Goal: Task Accomplishment & Management: Manage account settings

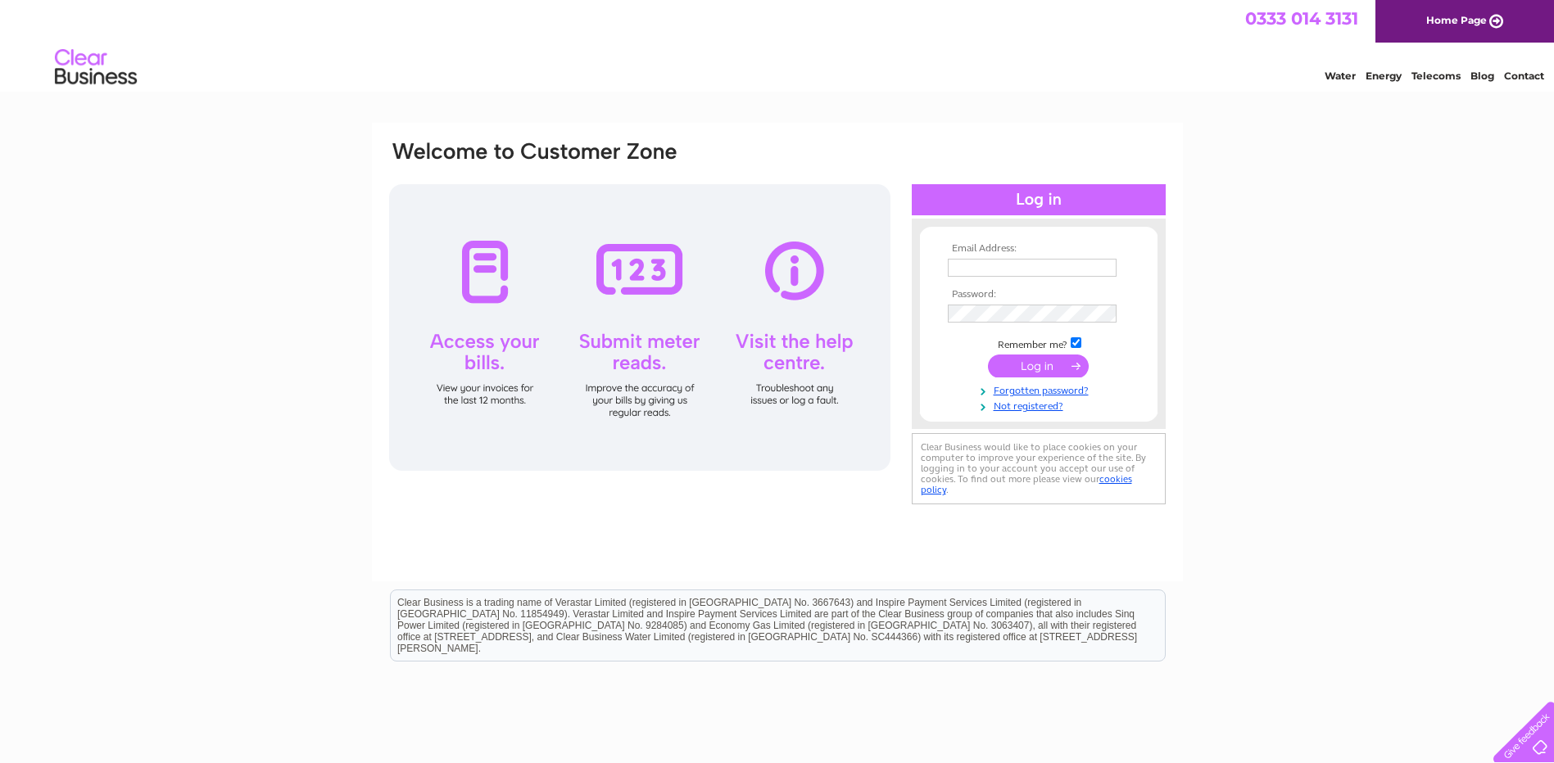
type input "[EMAIL_ADDRESS][DOMAIN_NAME]"
click at [1037, 365] on input "submit" at bounding box center [1038, 366] width 101 height 23
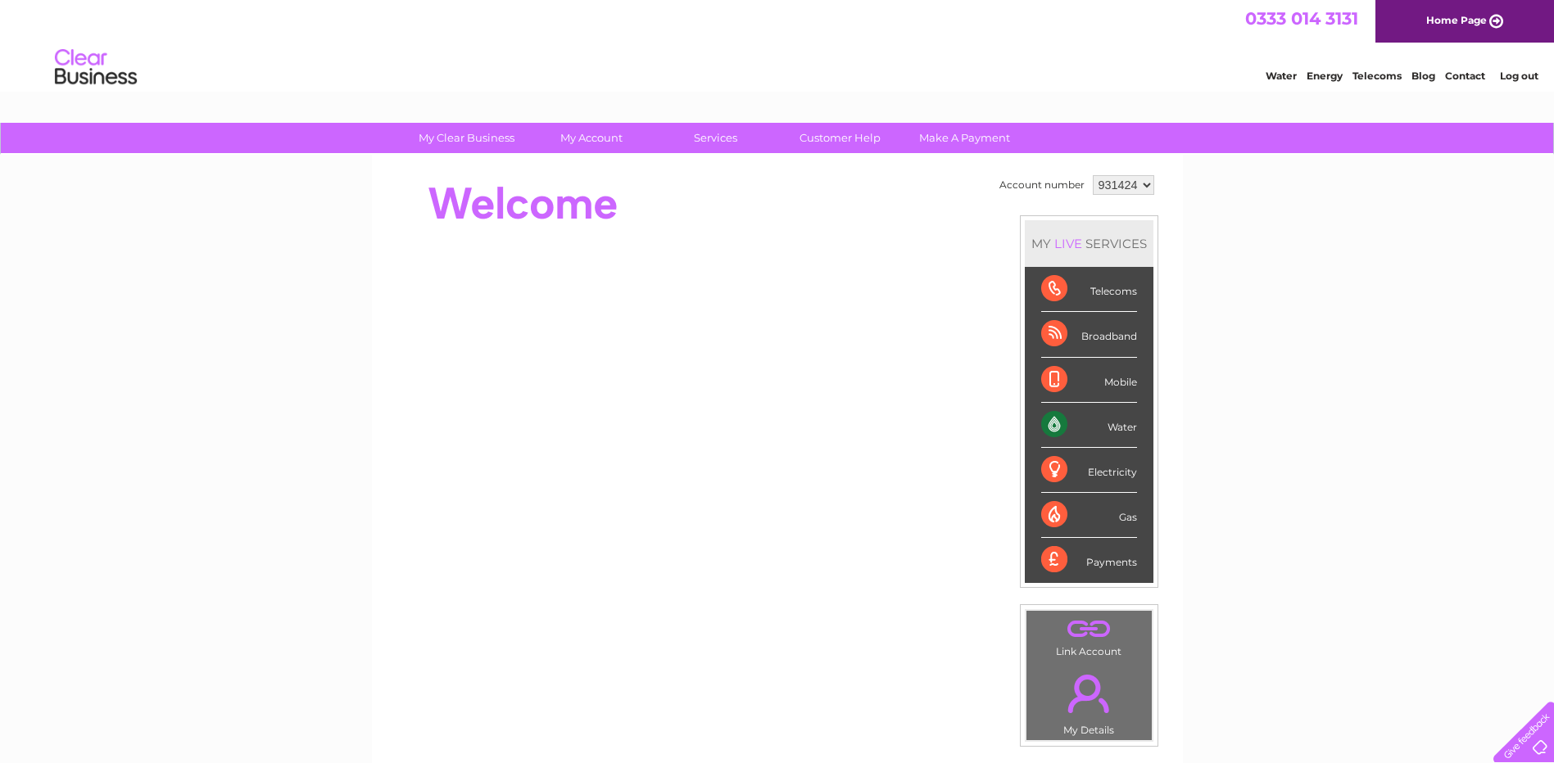
click at [1074, 424] on div "Water" at bounding box center [1089, 425] width 96 height 45
click at [1046, 421] on div "Water" at bounding box center [1089, 425] width 96 height 45
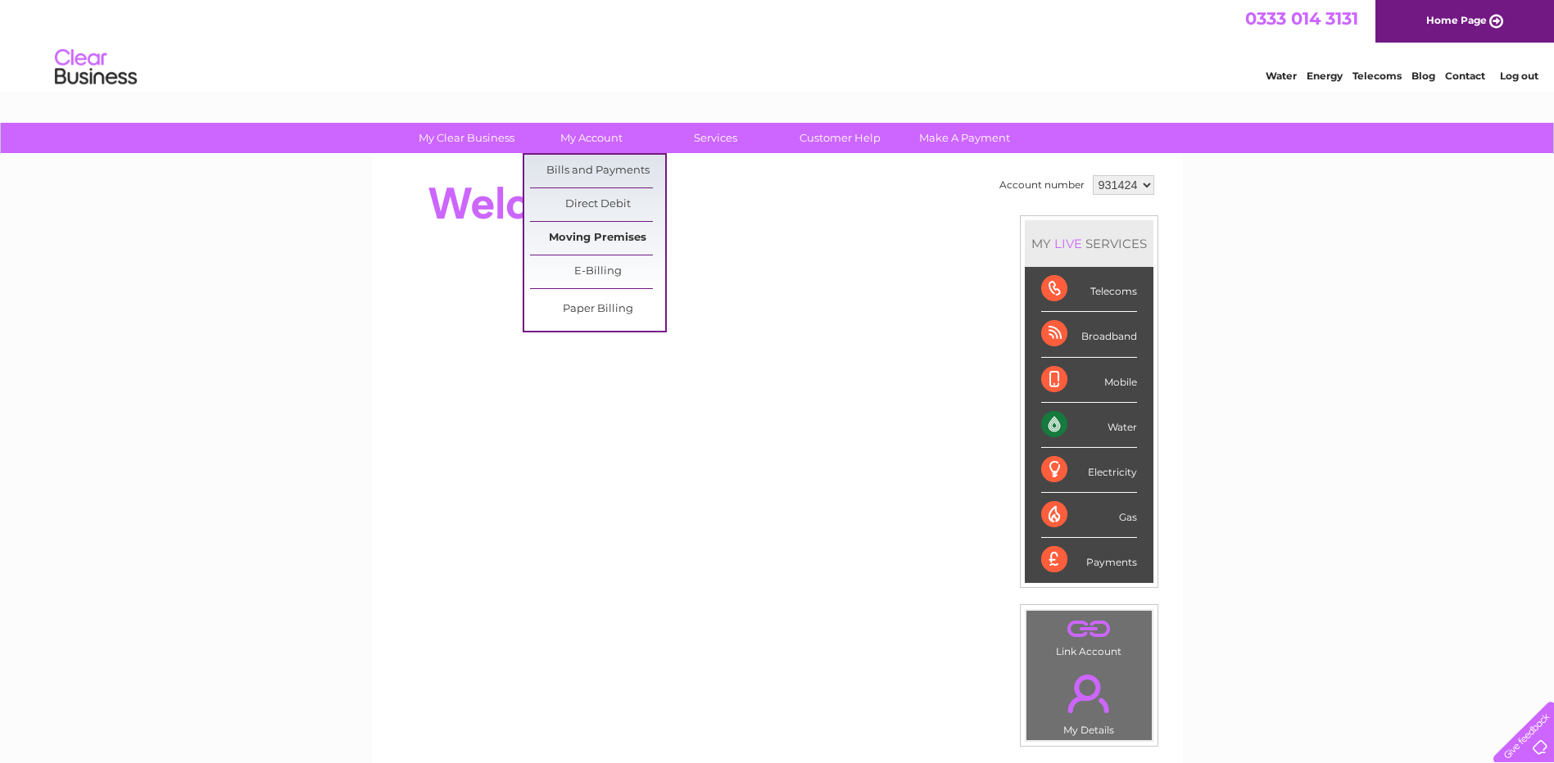
click at [609, 238] on link "Moving Premises" at bounding box center [597, 238] width 135 height 33
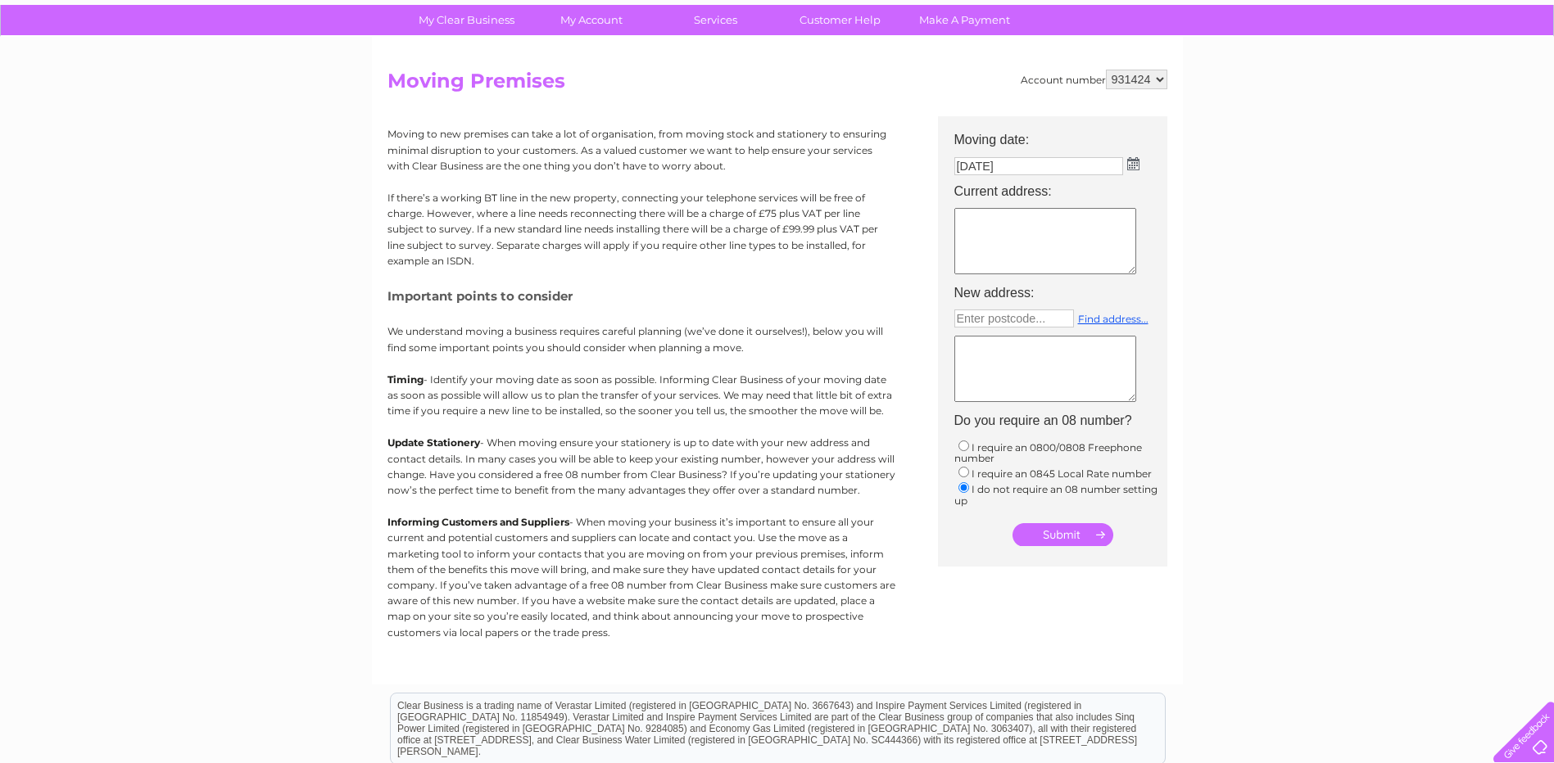
scroll to position [82, 0]
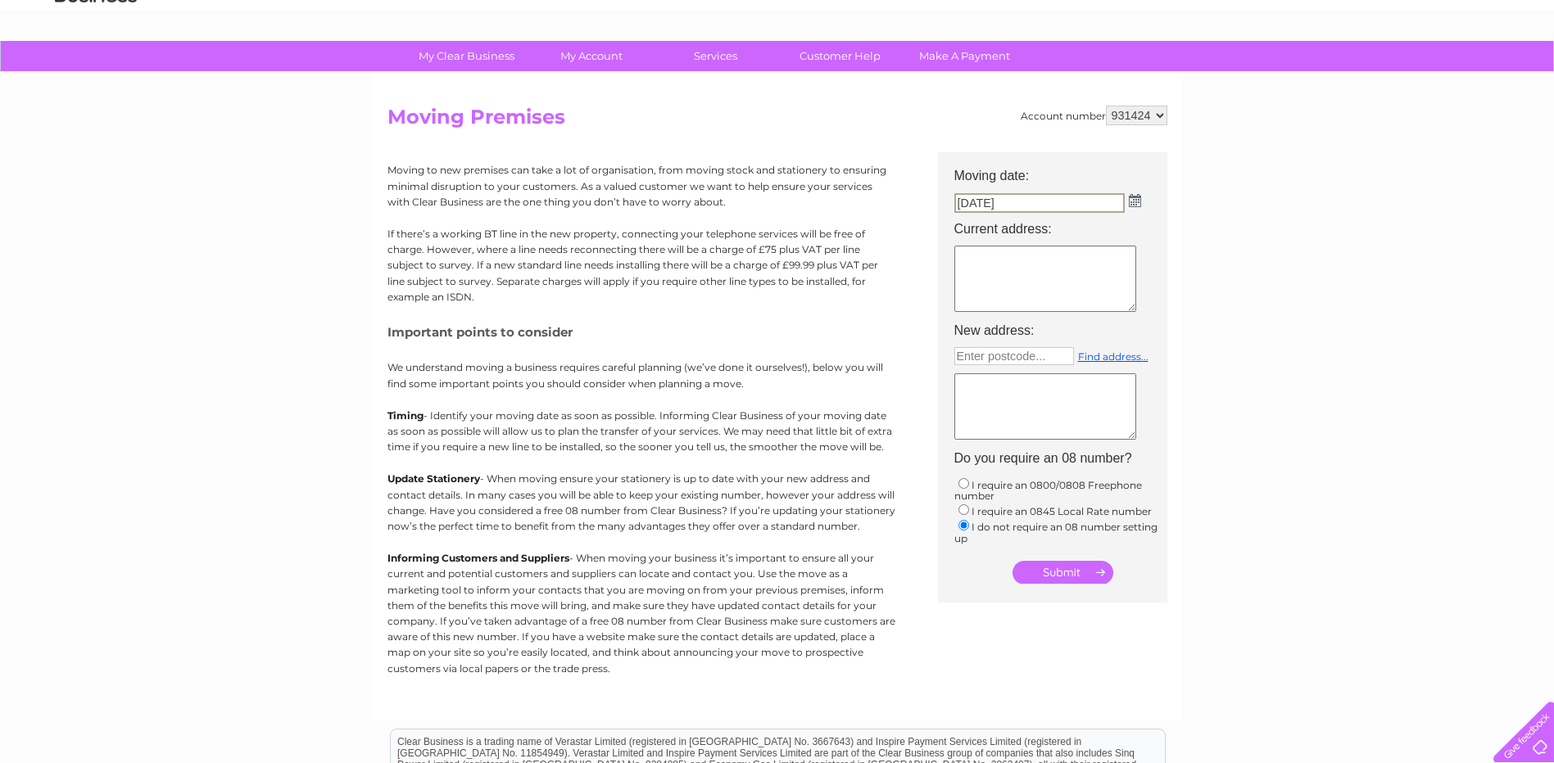
click at [968, 201] on input "[DATE]" at bounding box center [1039, 203] width 170 height 20
click at [989, 199] on input "02/10/2025" at bounding box center [1039, 203] width 170 height 20
click at [984, 202] on input "02/10/2025" at bounding box center [1039, 203] width 170 height 20
click at [1139, 203] on td "02/10/2025" at bounding box center [1060, 202] width 229 height 26
click at [1128, 201] on img at bounding box center [1133, 199] width 12 height 13
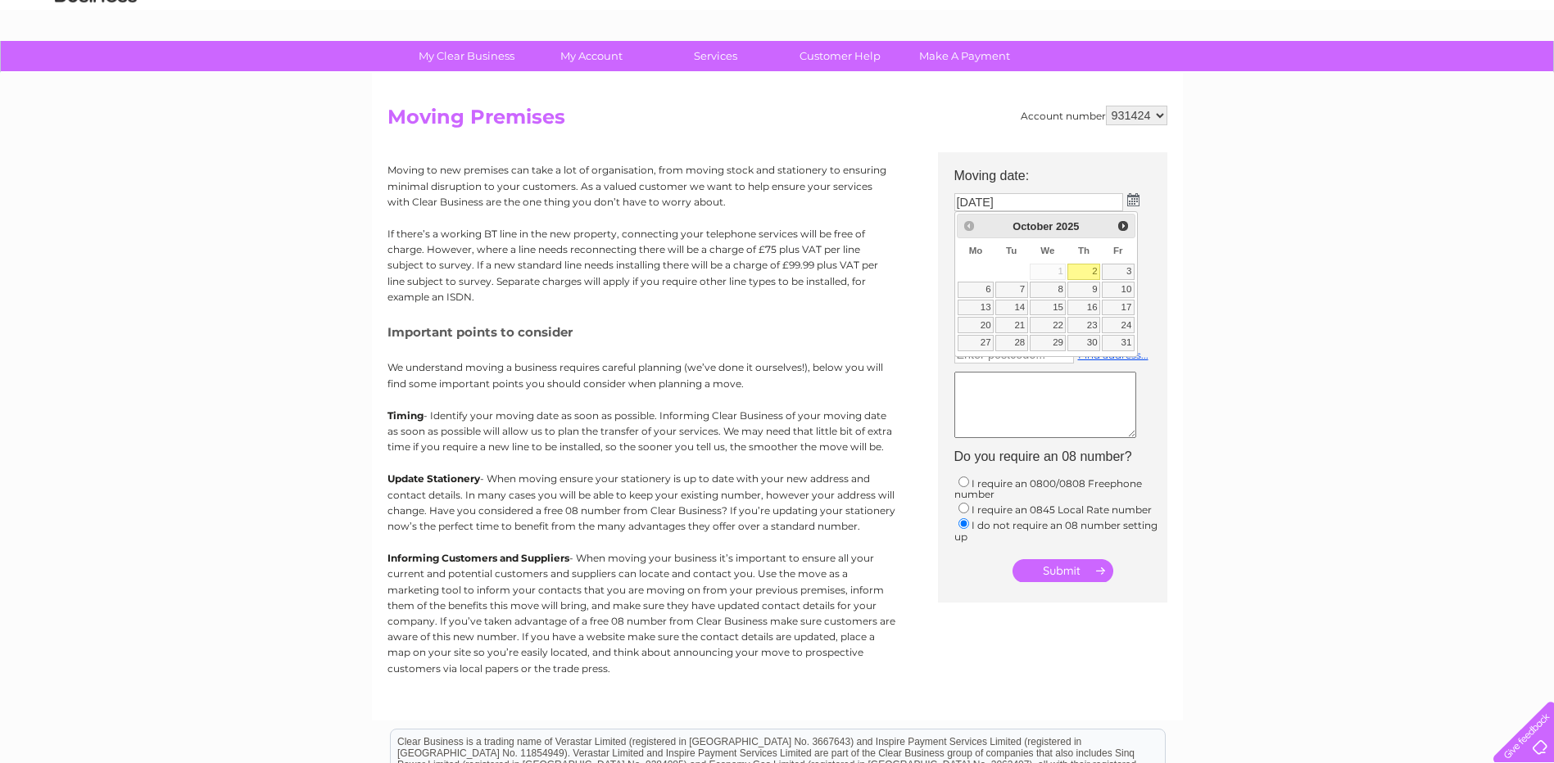
click at [970, 227] on div "Prev Next October 2025" at bounding box center [1046, 226] width 179 height 25
click at [1056, 269] on table "Su Mo Tu We Th Fr Sa 1 2 3 4 5 6 7 8 9 10 11 12 13 14 15 16 17 18 19 20 21 22 2…" at bounding box center [1046, 295] width 179 height 114
click at [1087, 271] on link "2" at bounding box center [1083, 272] width 33 height 16
click at [1023, 265] on textarea at bounding box center [1045, 277] width 182 height 66
click at [848, 53] on link "Customer Help" at bounding box center [839, 56] width 135 height 30
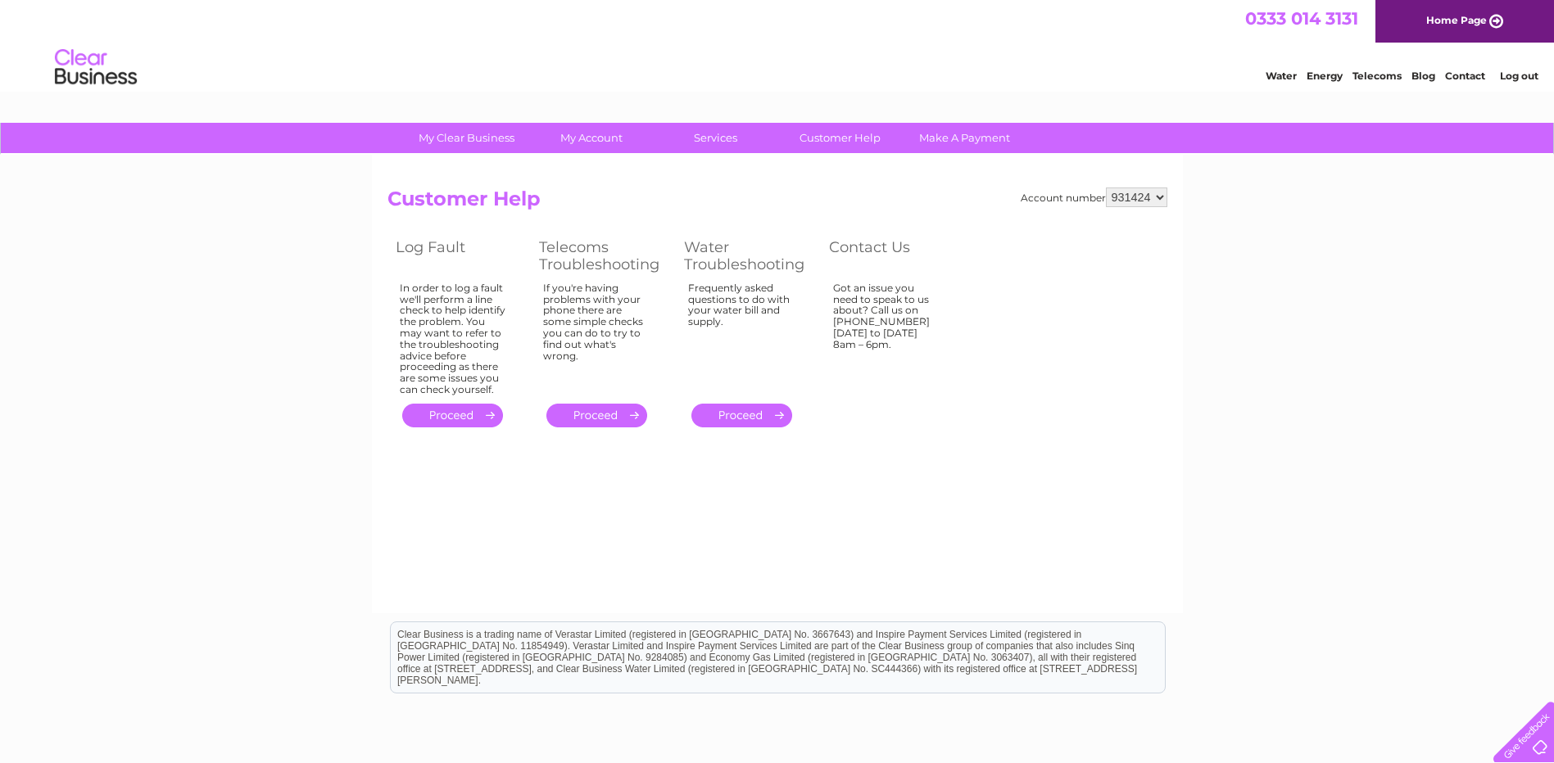
click at [875, 301] on div "Got an issue you need to speak to us about? Call us on 0333 014 3131 Monday to …" at bounding box center [886, 336] width 106 height 106
